Goal: Information Seeking & Learning: Find specific fact

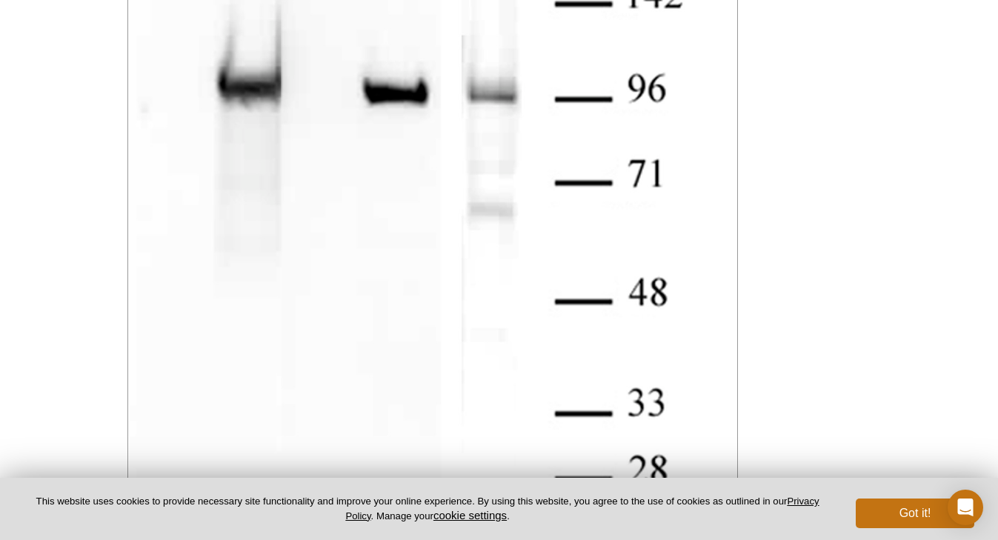
scroll to position [1539, 0]
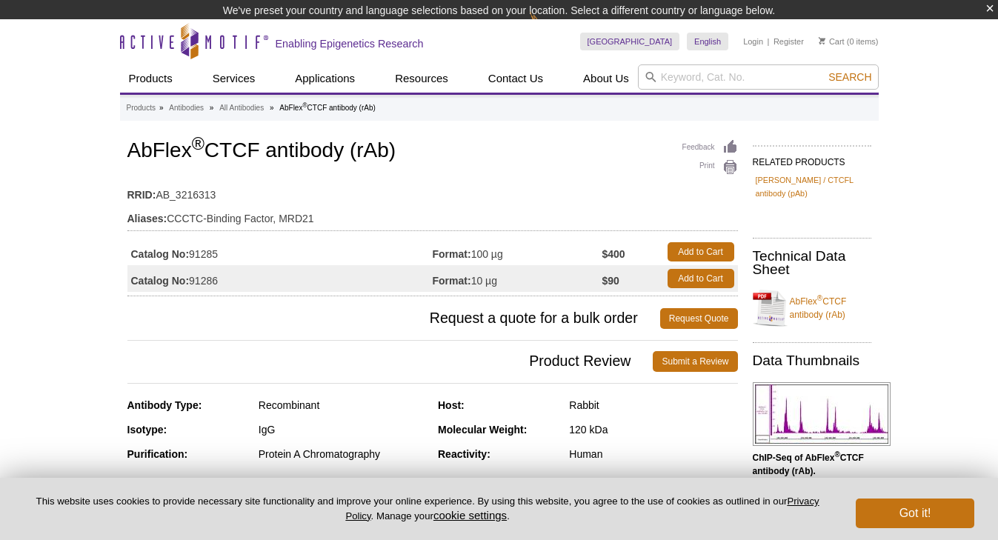
click at [338, 213] on td "Aliases: CCCTC-Binding Factor, MRD21" at bounding box center [432, 215] width 611 height 24
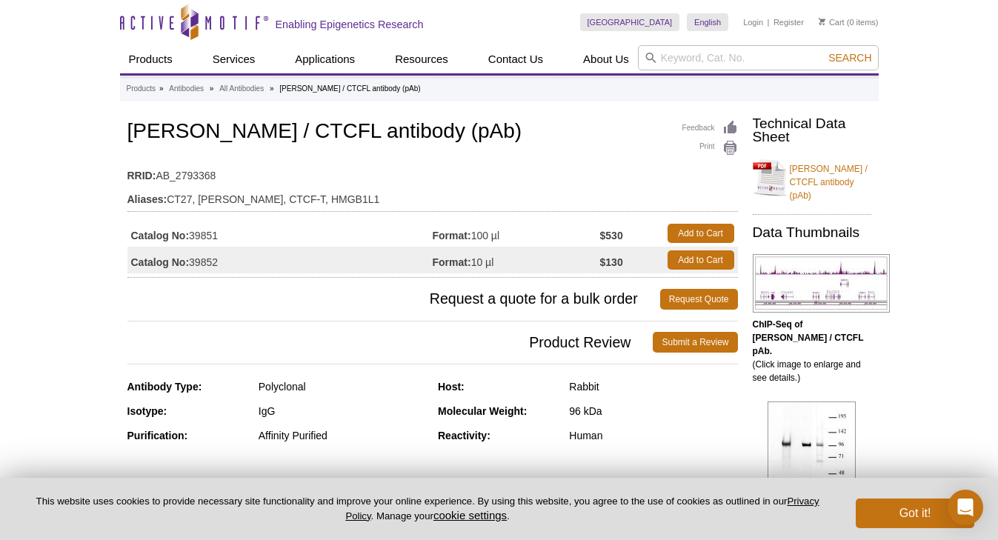
click at [362, 184] on td "Aliases: CT27, BORIS, CTCF-T, HMGB1L1" at bounding box center [432, 196] width 611 height 24
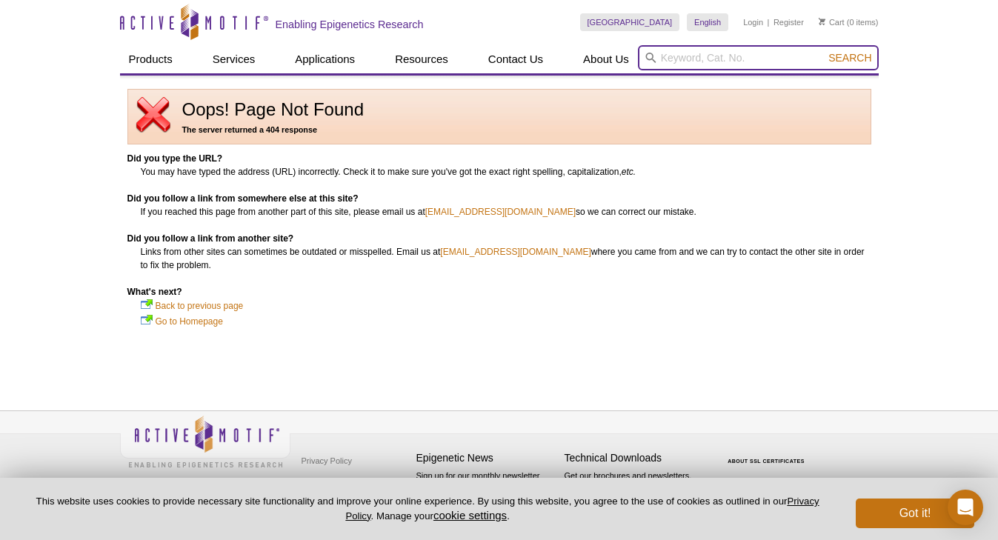
click at [666, 54] on input "search" at bounding box center [758, 57] width 241 height 25
type input "ctcf"
click at [824, 51] on button "Search" at bounding box center [850, 57] width 52 height 13
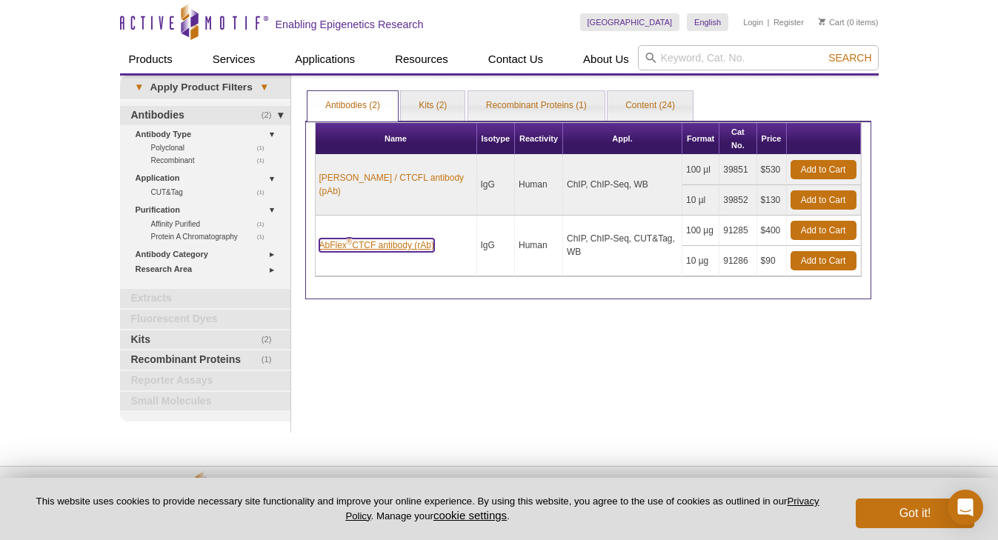
click at [373, 239] on link "AbFlex ® CTCF antibody (rAb)" at bounding box center [376, 245] width 115 height 13
click at [390, 239] on link "AbFlex ® CTCF antibody (rAb)" at bounding box center [376, 245] width 115 height 13
click at [388, 239] on link "AbFlex ® CTCF antibody (rAb)" at bounding box center [376, 245] width 115 height 13
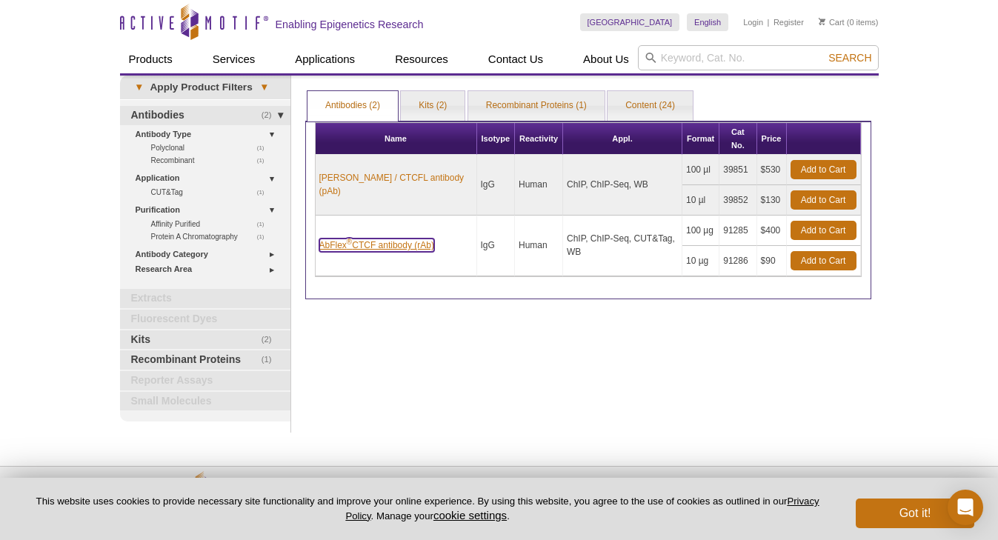
click at [383, 239] on link "AbFlex ® CTCF antibody (rAb)" at bounding box center [376, 245] width 115 height 13
click at [652, 238] on td "ChIP, ChIP-Seq, CUT&Tag, WB" at bounding box center [622, 246] width 119 height 61
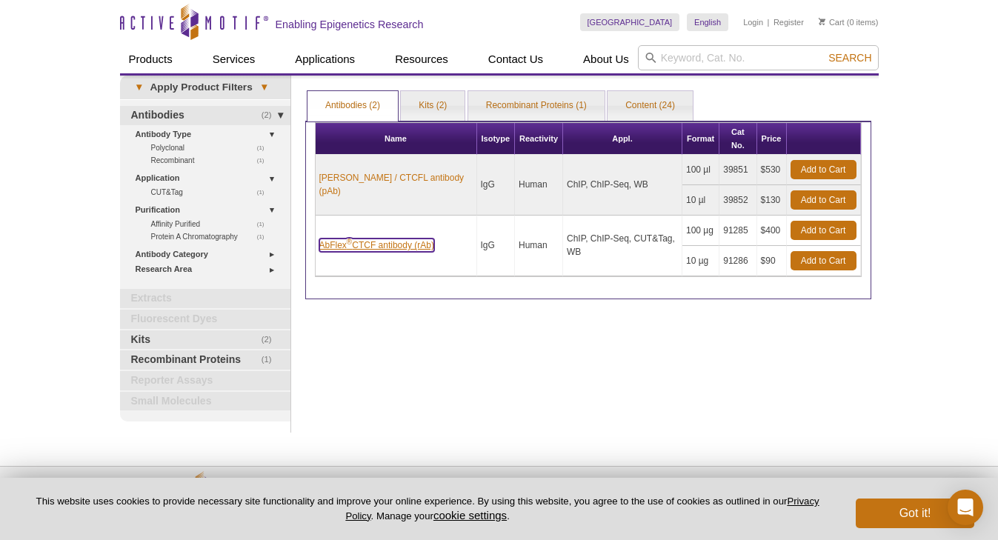
click at [405, 239] on link "AbFlex ® CTCF antibody (rAb)" at bounding box center [376, 245] width 115 height 13
